Goal: Task Accomplishment & Management: Use online tool/utility

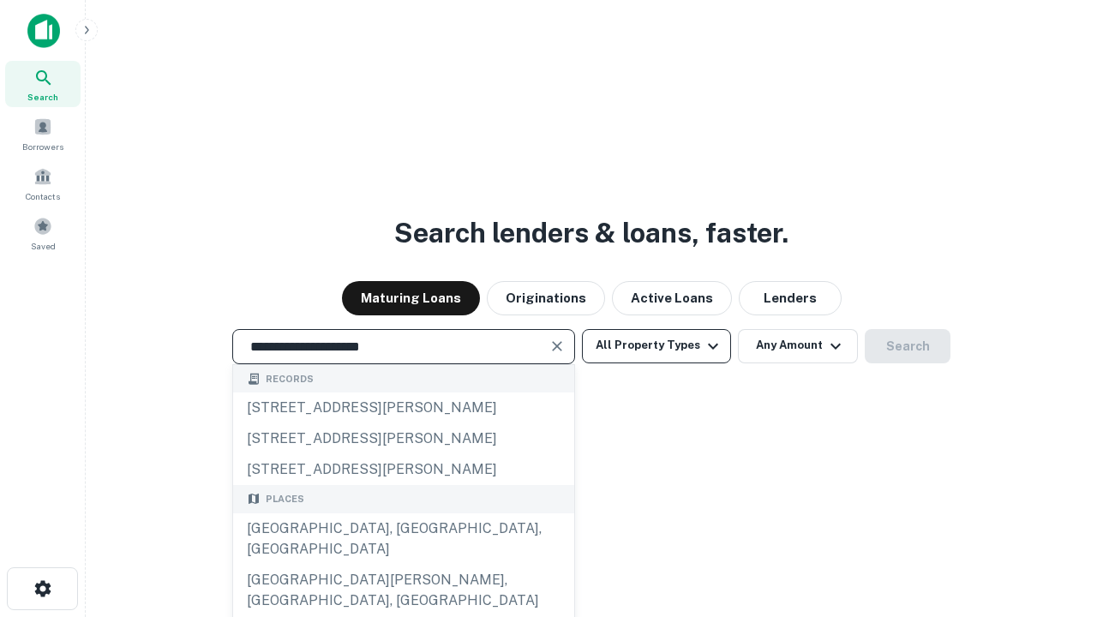
click at [403, 565] on div "[GEOGRAPHIC_DATA], [GEOGRAPHIC_DATA], [GEOGRAPHIC_DATA]" at bounding box center [403, 538] width 341 height 51
click at [656, 345] on button "All Property Types" at bounding box center [656, 346] width 149 height 34
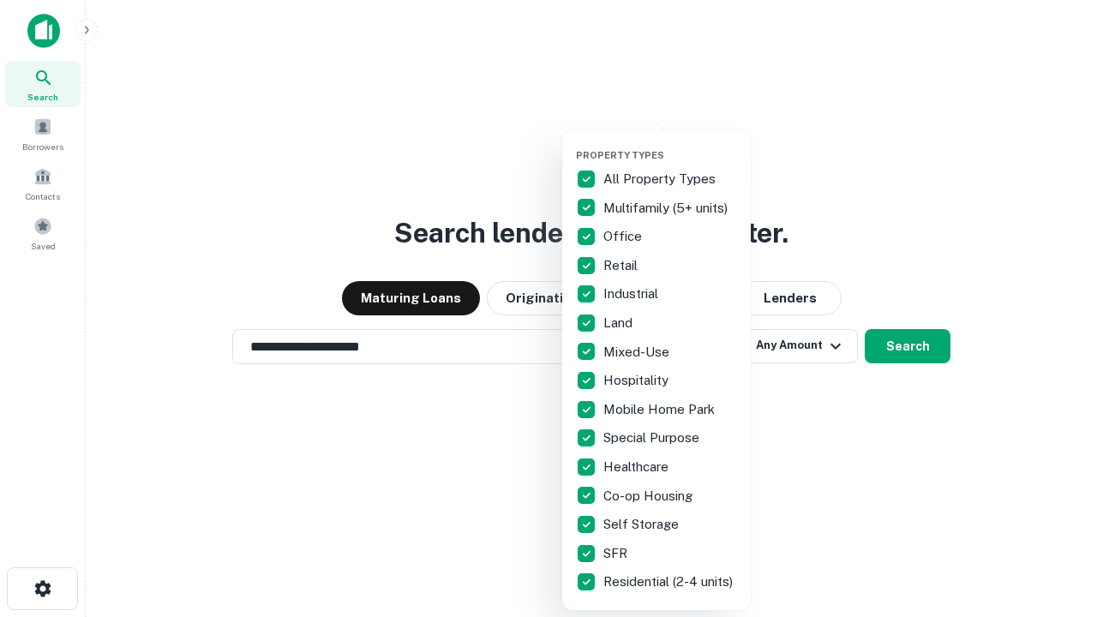
type input "**********"
click at [670, 144] on button "button" at bounding box center [670, 144] width 188 height 1
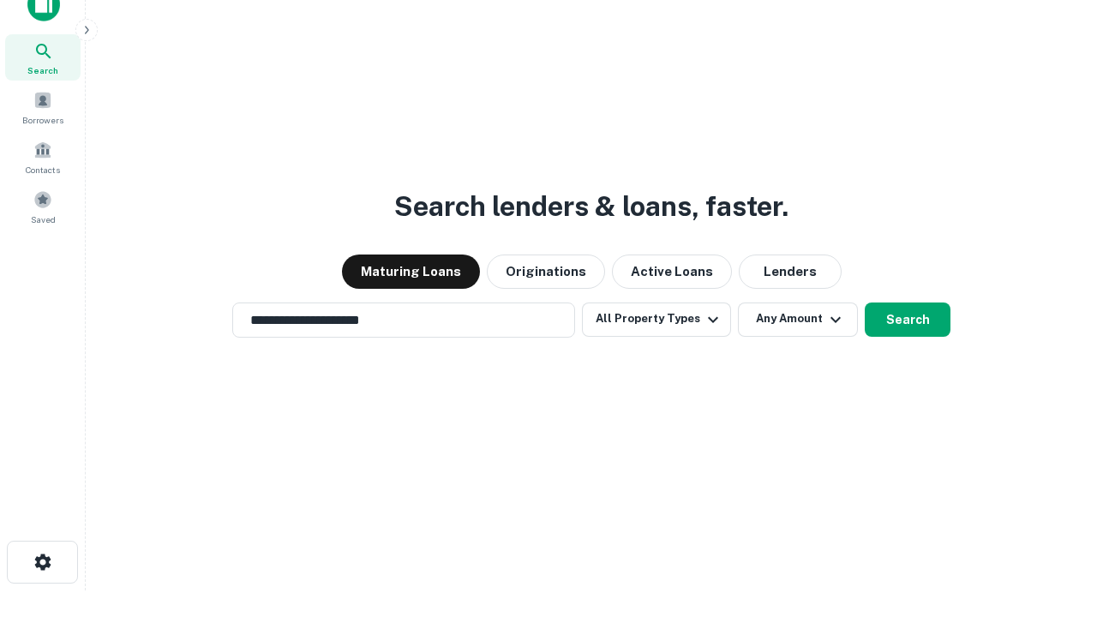
scroll to position [10, 206]
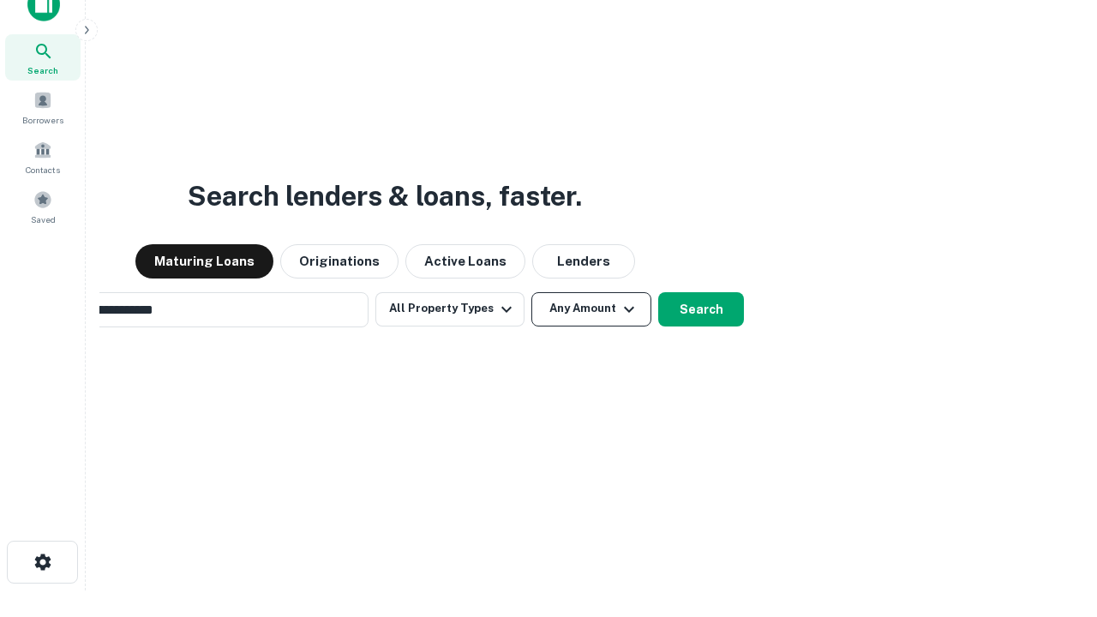
click at [531, 292] on button "Any Amount" at bounding box center [591, 309] width 120 height 34
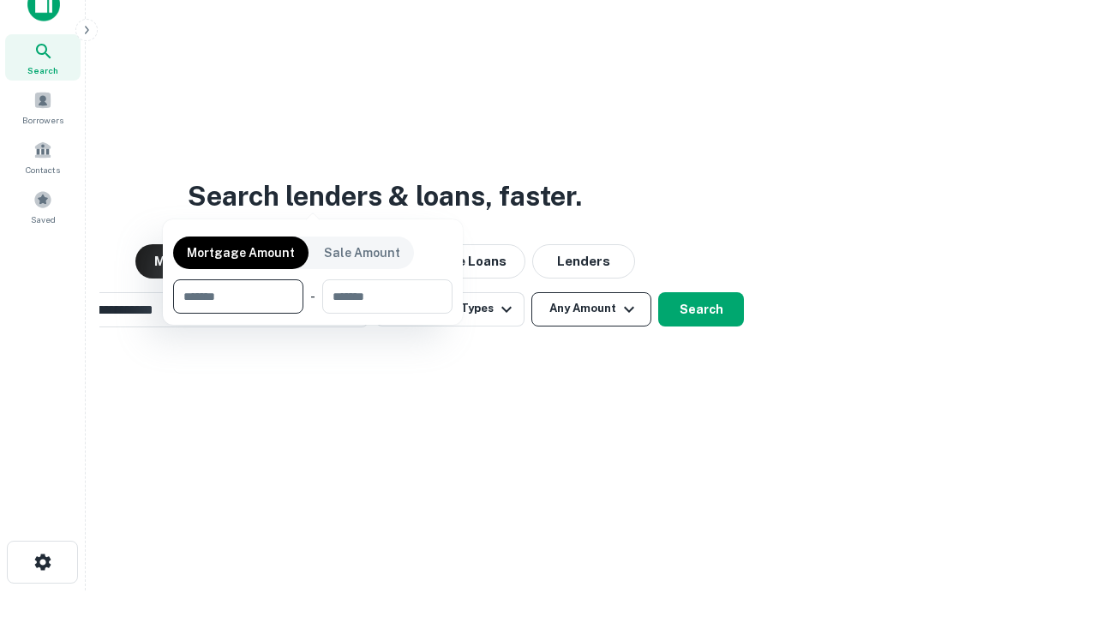
scroll to position [27, 0]
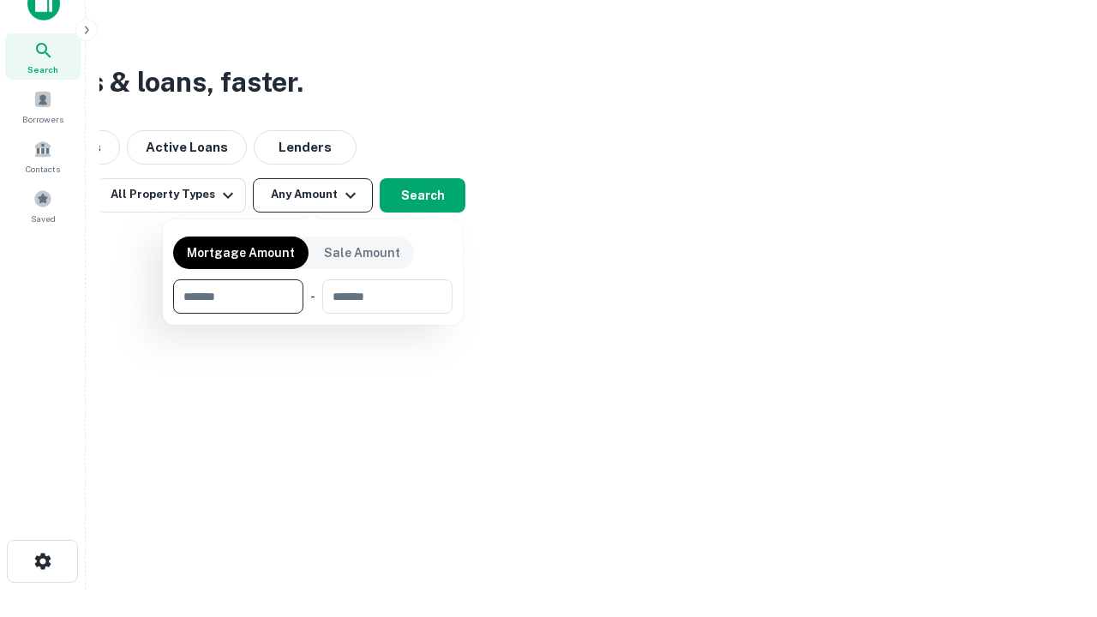
type input "*******"
click at [313, 314] on button "button" at bounding box center [312, 314] width 279 height 1
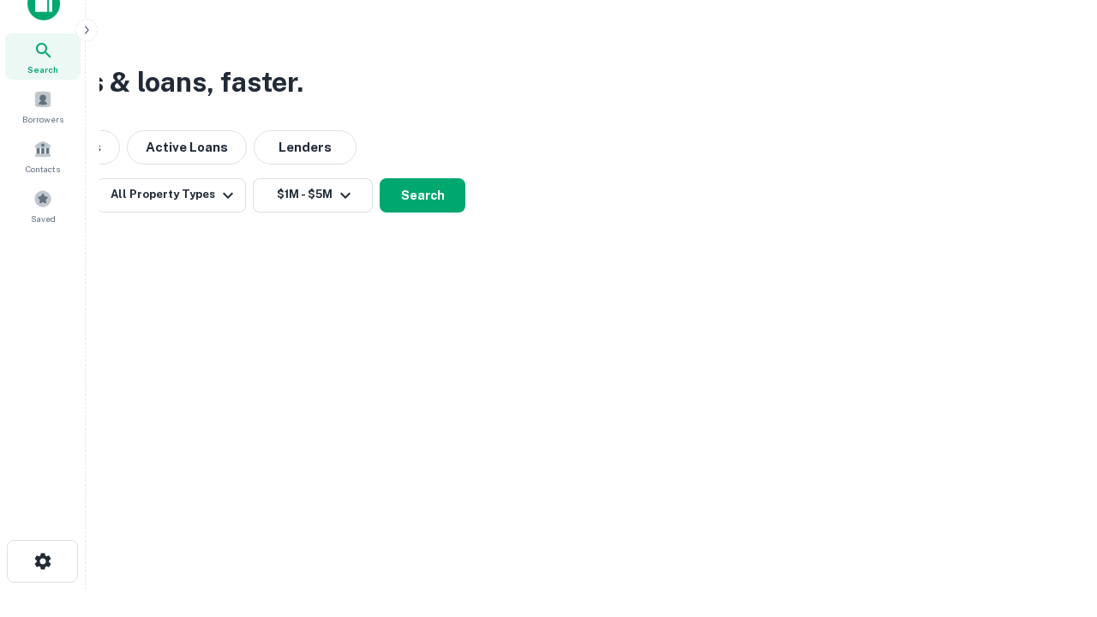
scroll to position [27, 0]
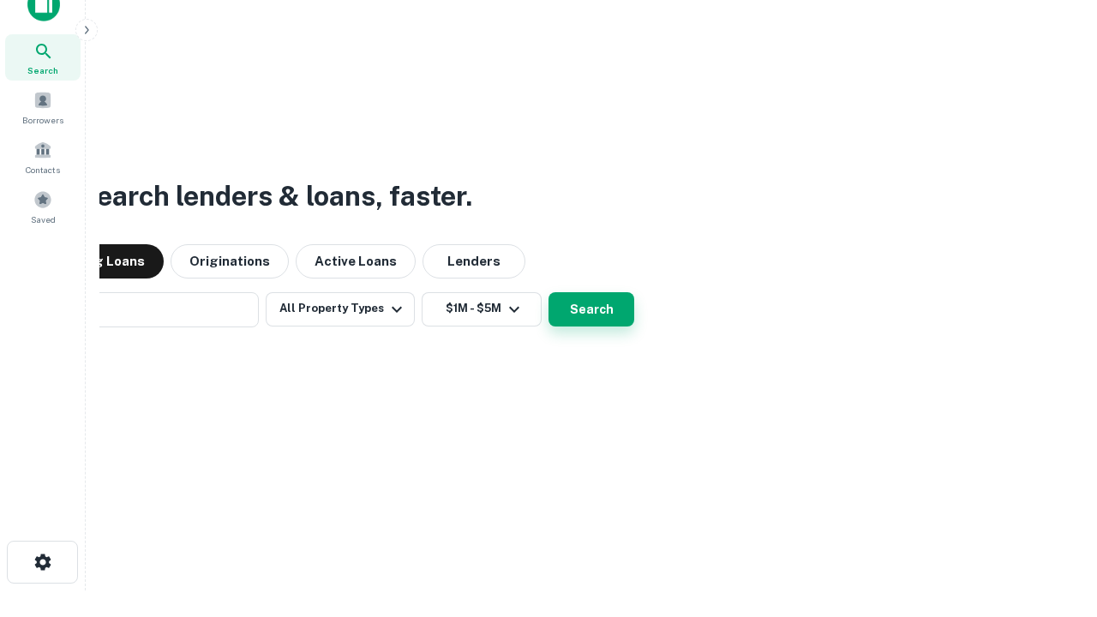
click at [548, 292] on button "Search" at bounding box center [591, 309] width 86 height 34
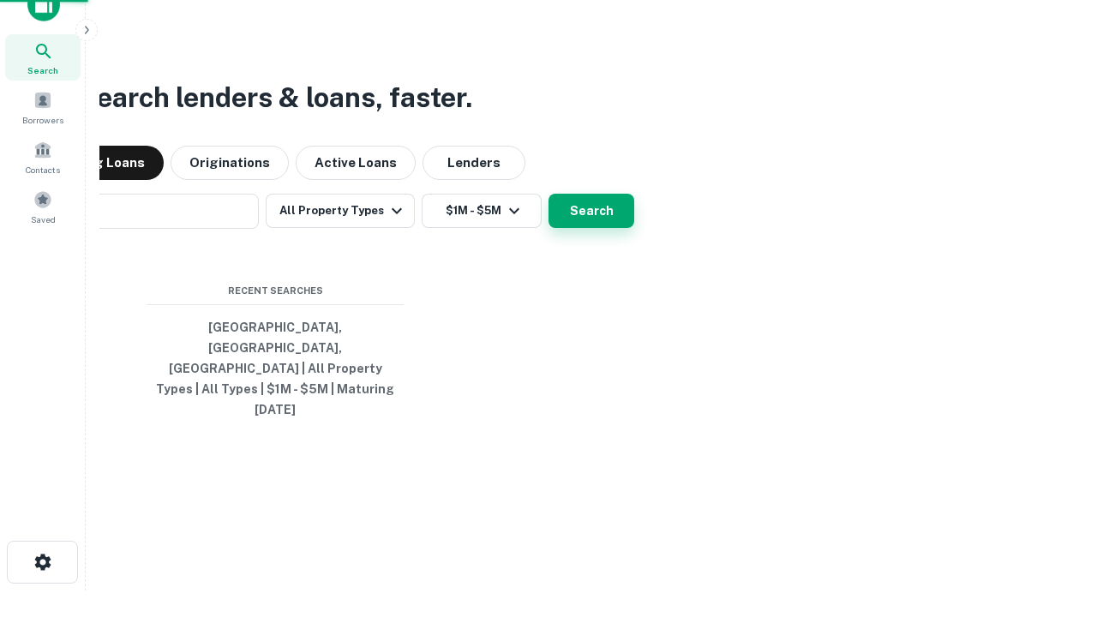
scroll to position [27, 0]
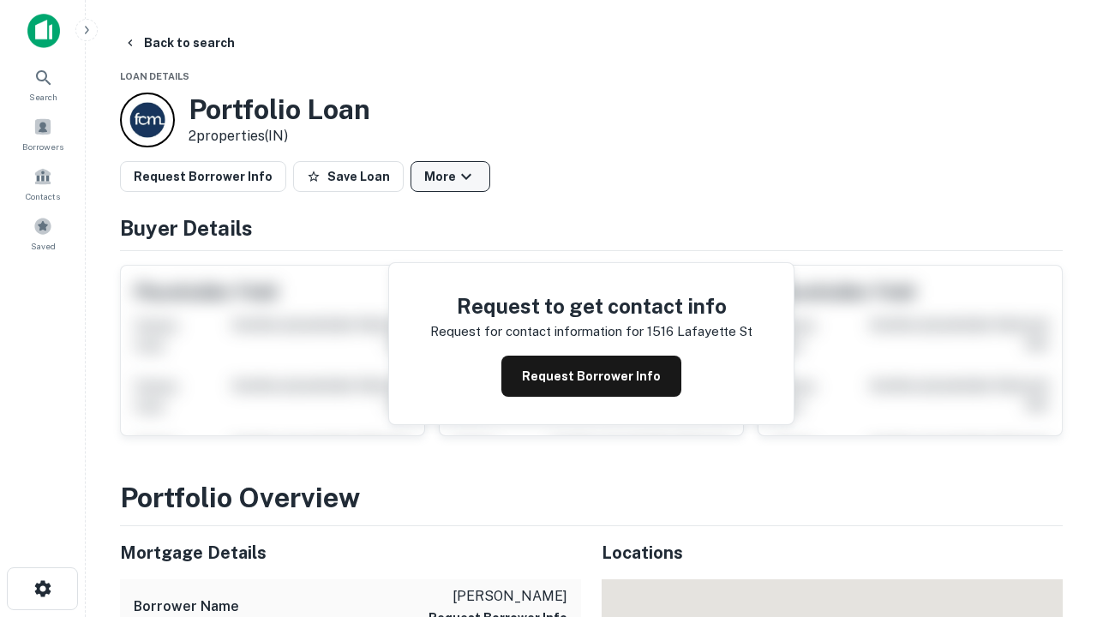
click at [450, 176] on button "More" at bounding box center [450, 176] width 80 height 31
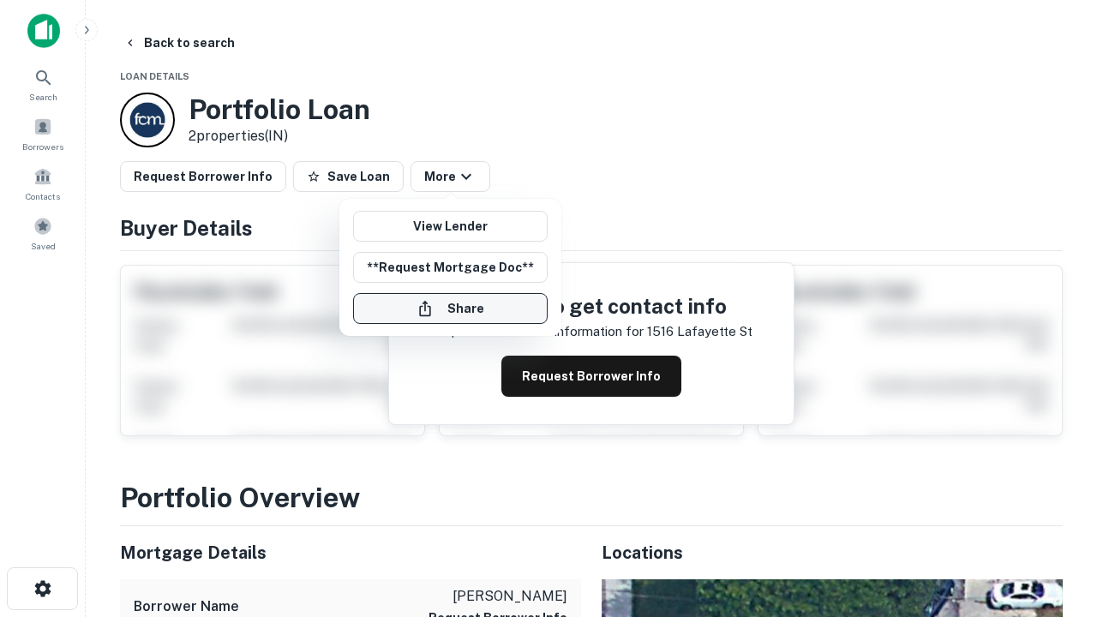
click at [450, 308] on button "Share" at bounding box center [450, 308] width 194 height 31
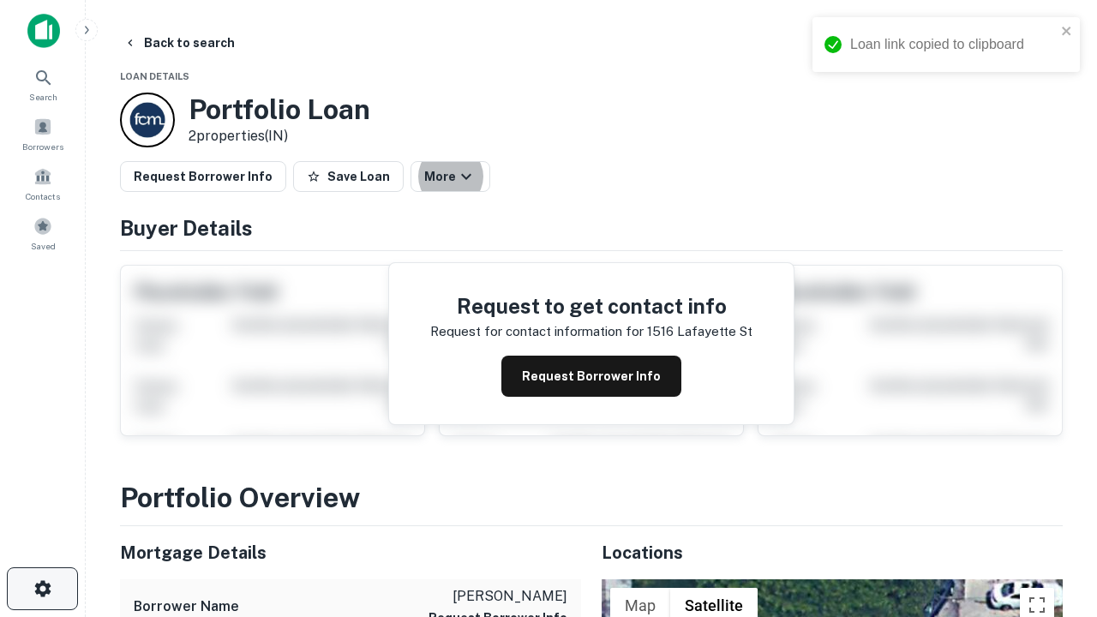
click at [42, 589] on icon "button" at bounding box center [43, 588] width 21 height 21
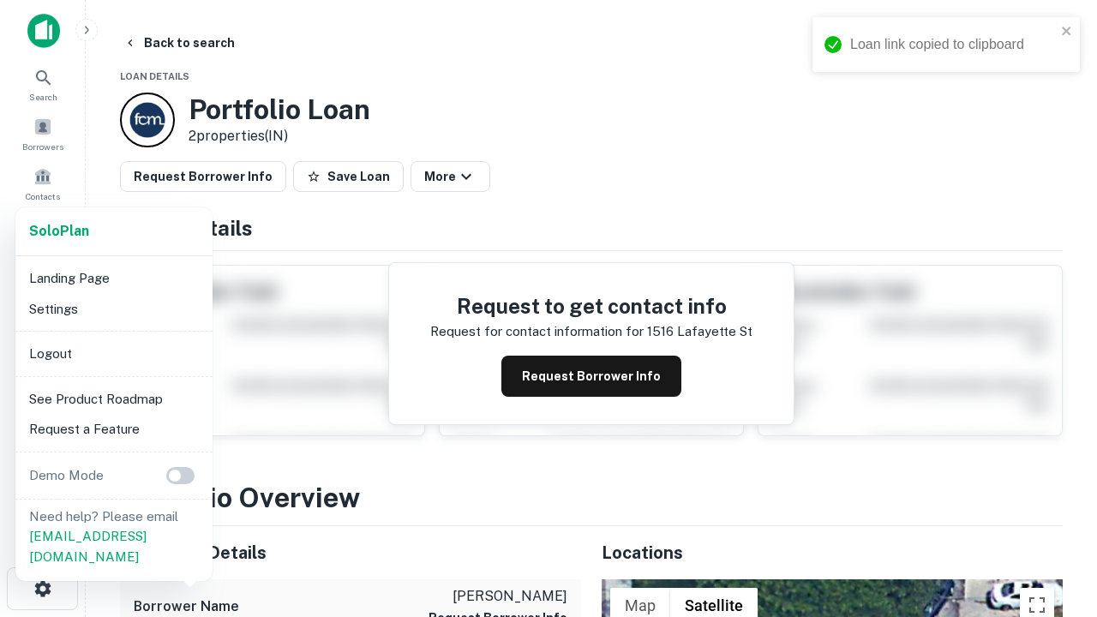
click at [113, 353] on li "Logout" at bounding box center [113, 353] width 183 height 31
